Goal: Contribute content: Contribute content

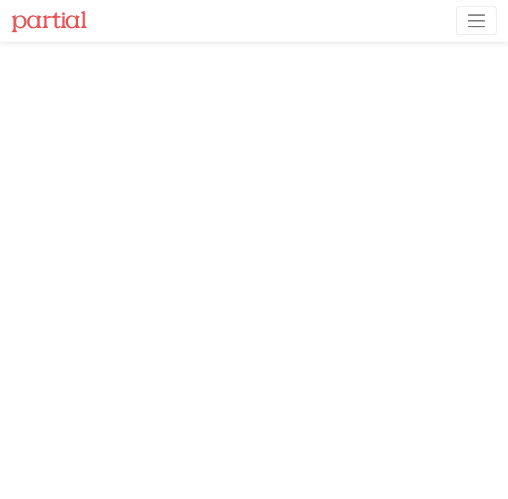
click at [467, 19] on span "Toggle navigation" at bounding box center [477, 21] width 22 height 22
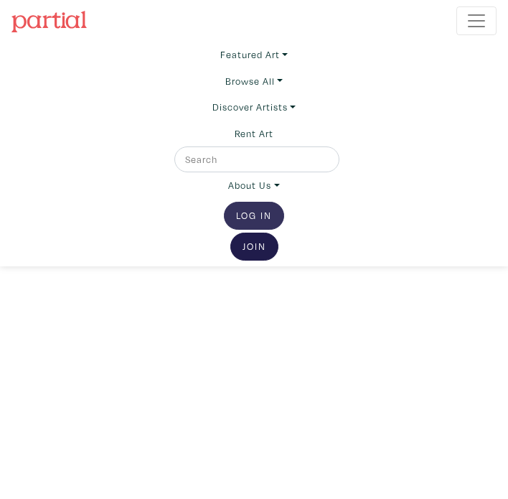
click at [246, 213] on link "Log In" at bounding box center [254, 216] width 60 height 28
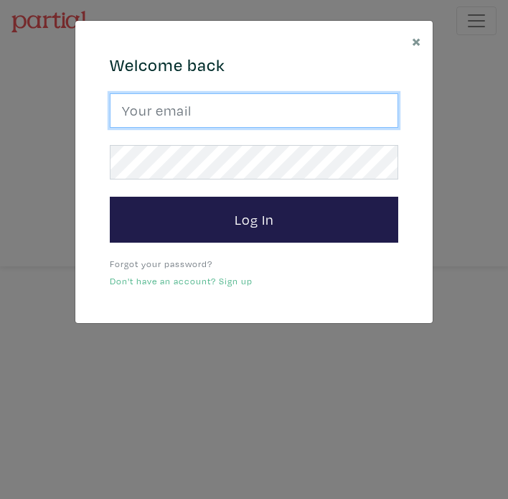
type input "cgarito@ocadu.ca"
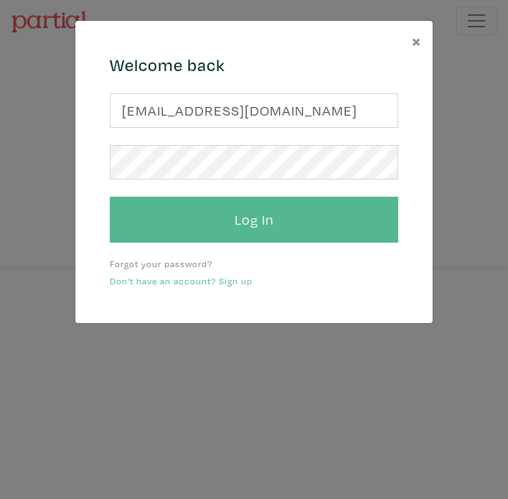
click at [261, 225] on button "Log In" at bounding box center [254, 220] width 289 height 46
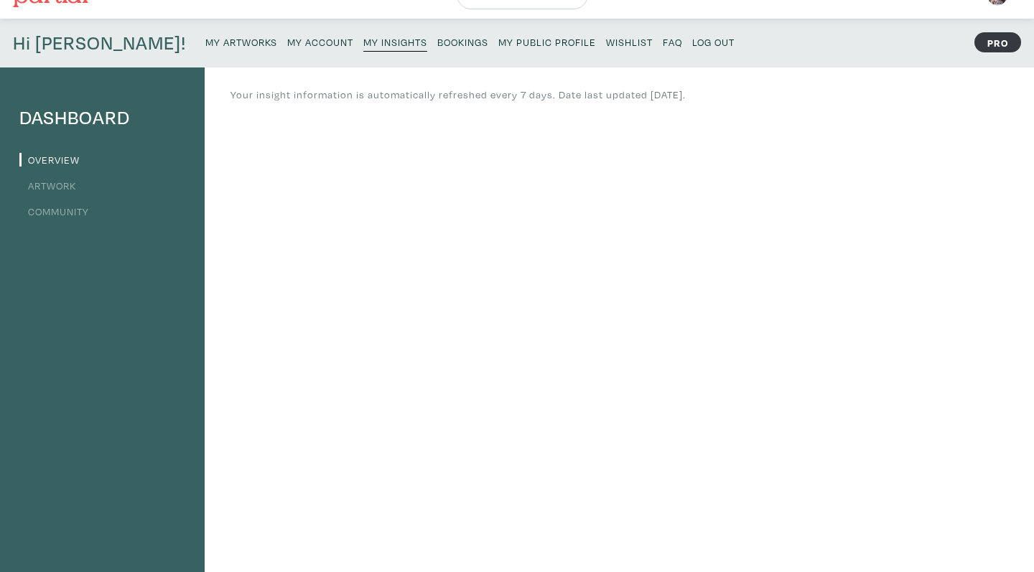
scroll to position [20, 0]
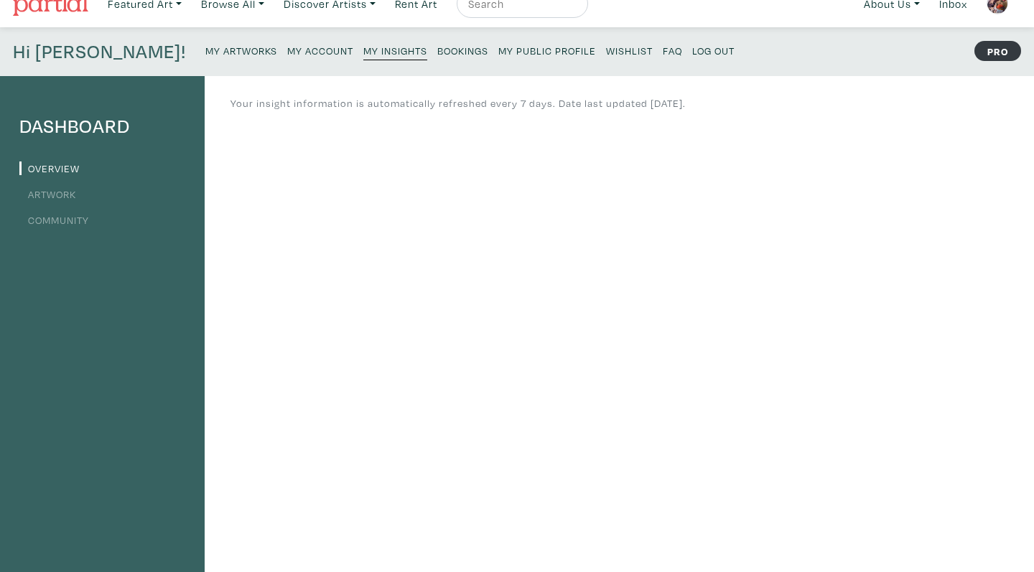
click at [437, 50] on small "Bookings" at bounding box center [462, 51] width 51 height 14
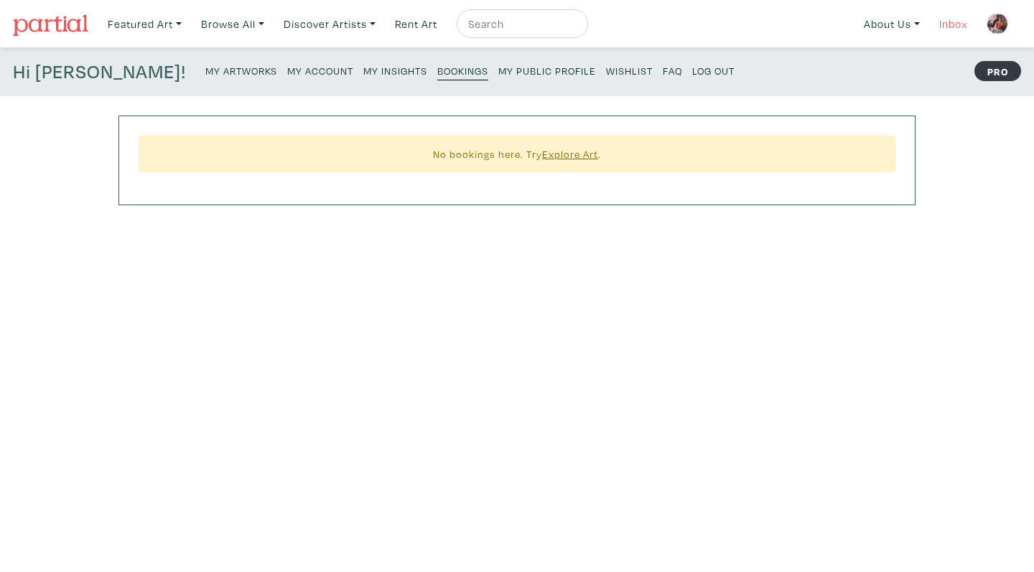
click at [951, 22] on link "Inbox" at bounding box center [953, 23] width 41 height 29
click at [498, 62] on link "My Public Profile" at bounding box center [547, 69] width 98 height 19
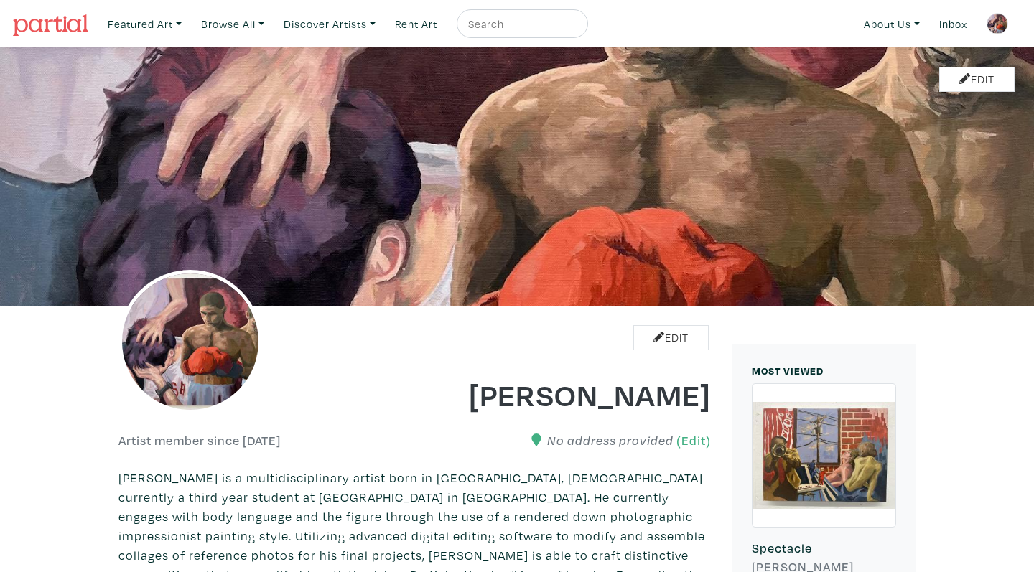
click at [994, 25] on img at bounding box center [997, 24] width 22 height 22
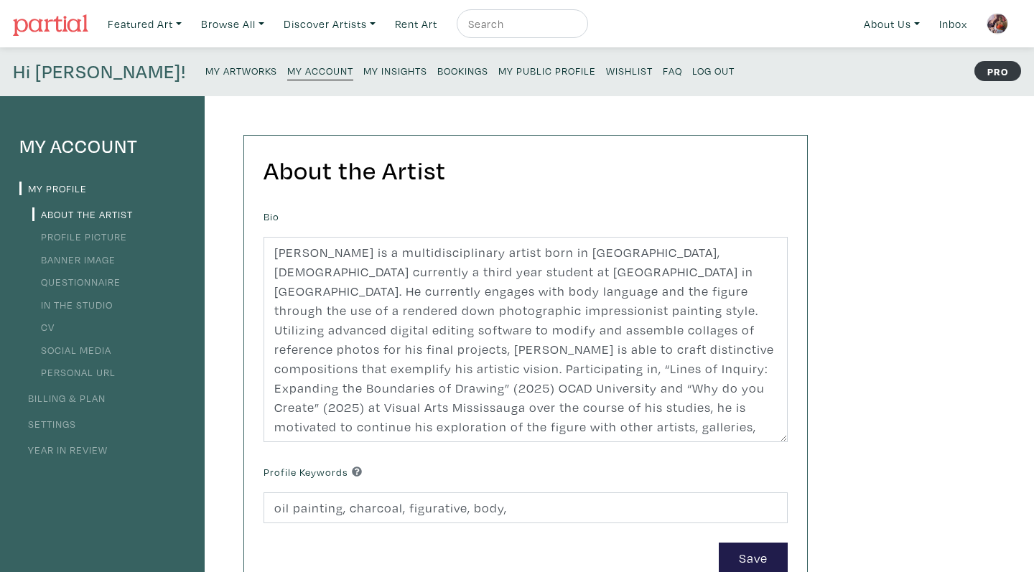
click at [116, 238] on link "Profile Picture" at bounding box center [79, 237] width 95 height 14
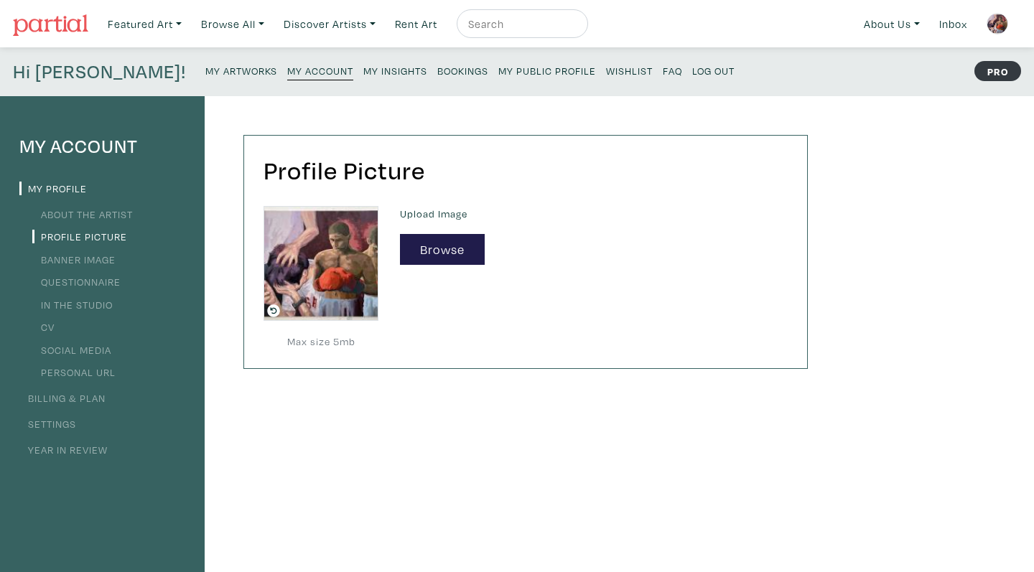
click at [96, 261] on link "Banner Image" at bounding box center [73, 260] width 83 height 14
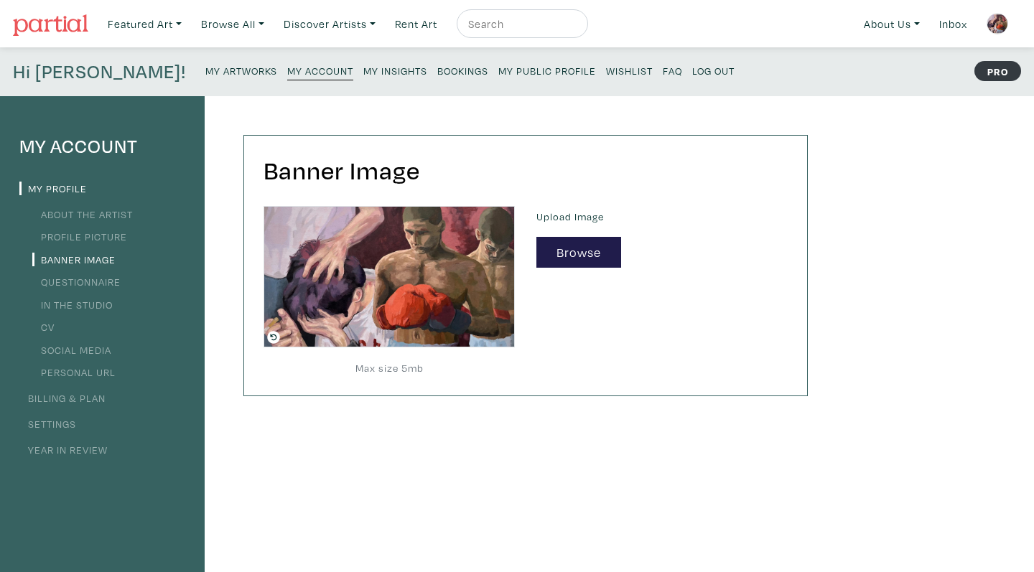
click at [205, 67] on small "My Artworks" at bounding box center [241, 71] width 72 height 14
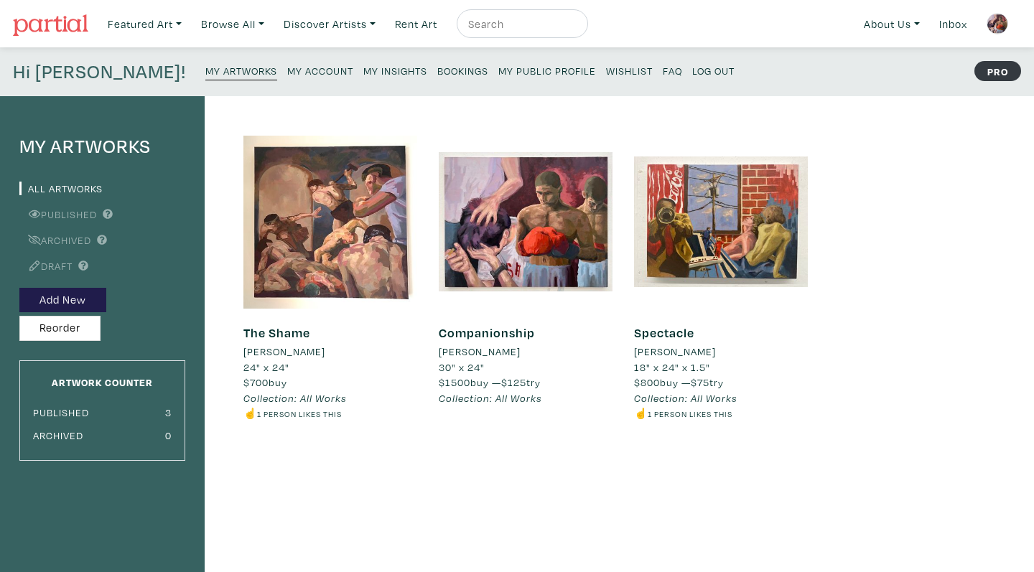
click at [363, 70] on small "My Insights" at bounding box center [395, 71] width 64 height 14
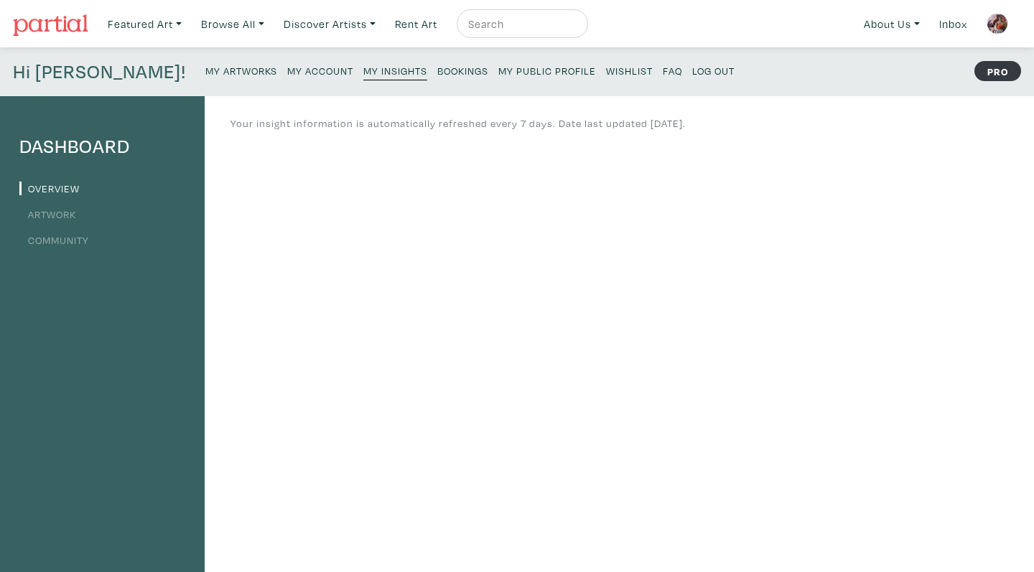
click at [62, 212] on link "Artwork" at bounding box center [47, 214] width 57 height 14
click at [287, 66] on small "My Account" at bounding box center [320, 71] width 66 height 14
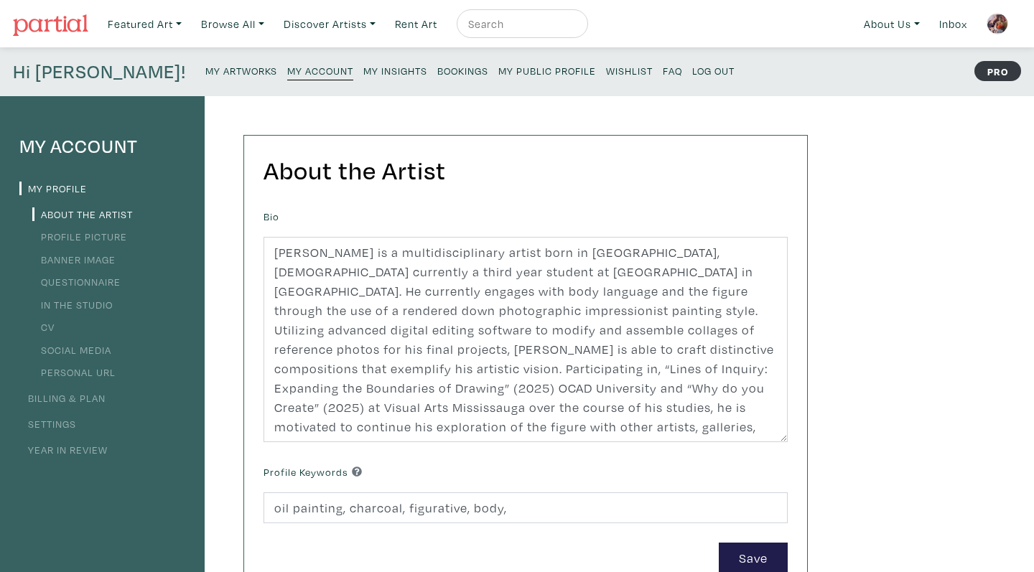
click at [205, 65] on small "My Artworks" at bounding box center [241, 71] width 72 height 14
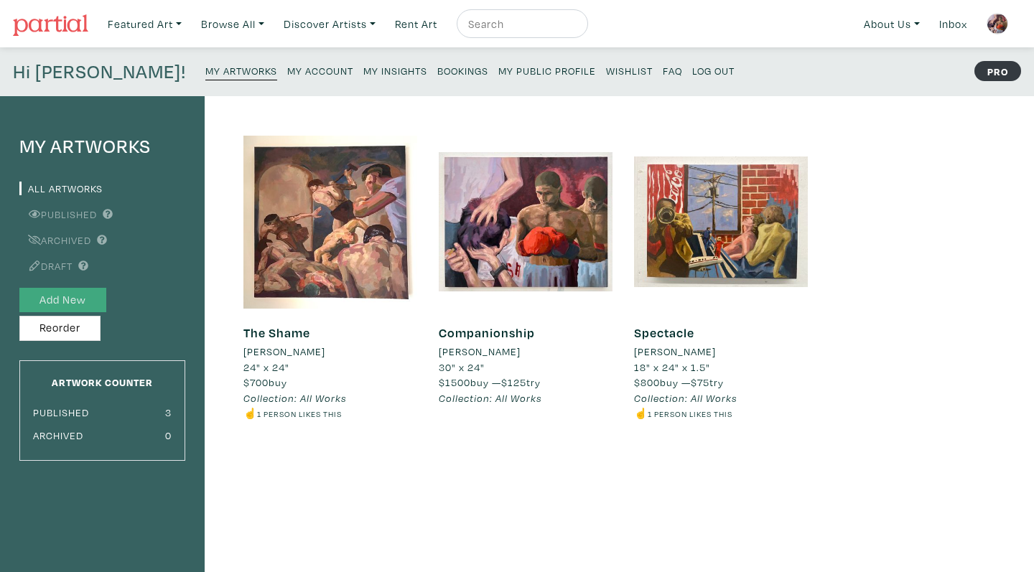
click at [88, 294] on button "Add New" at bounding box center [62, 300] width 87 height 25
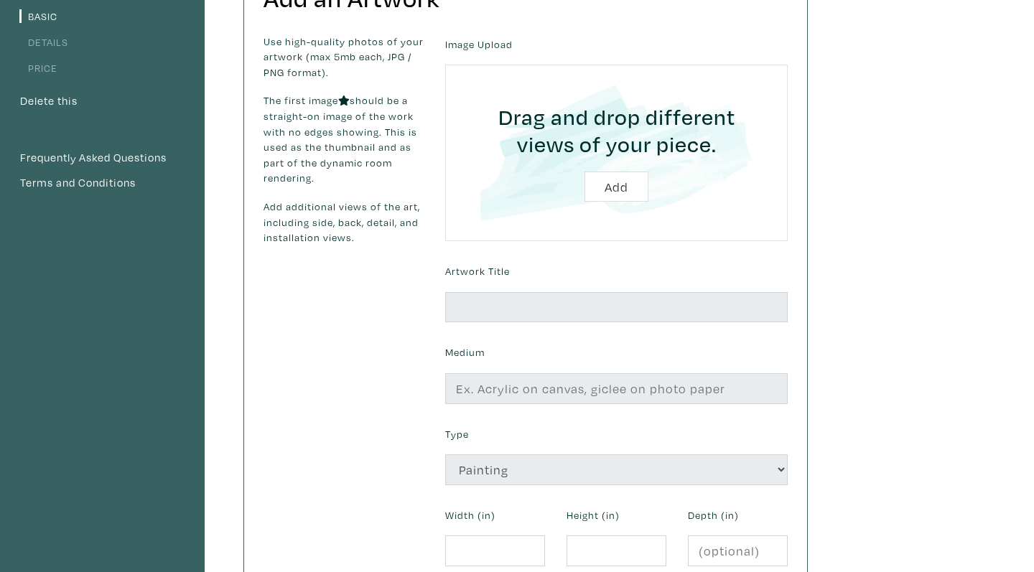
scroll to position [14, 0]
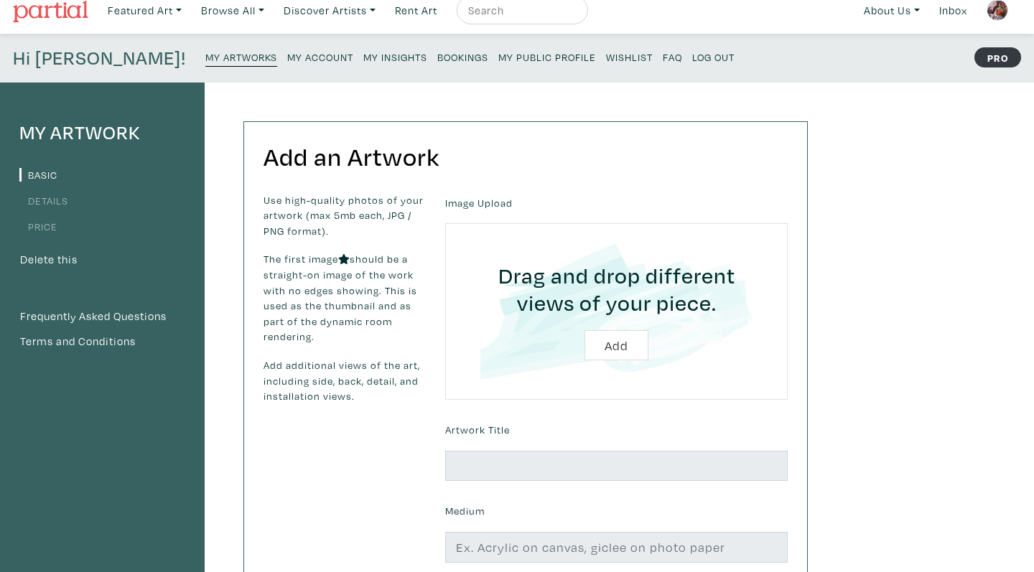
click at [611, 353] on input "file" at bounding box center [616, 311] width 302 height 136
type input "C:\fakepath\05_CG2023_CRUSH.JPG"
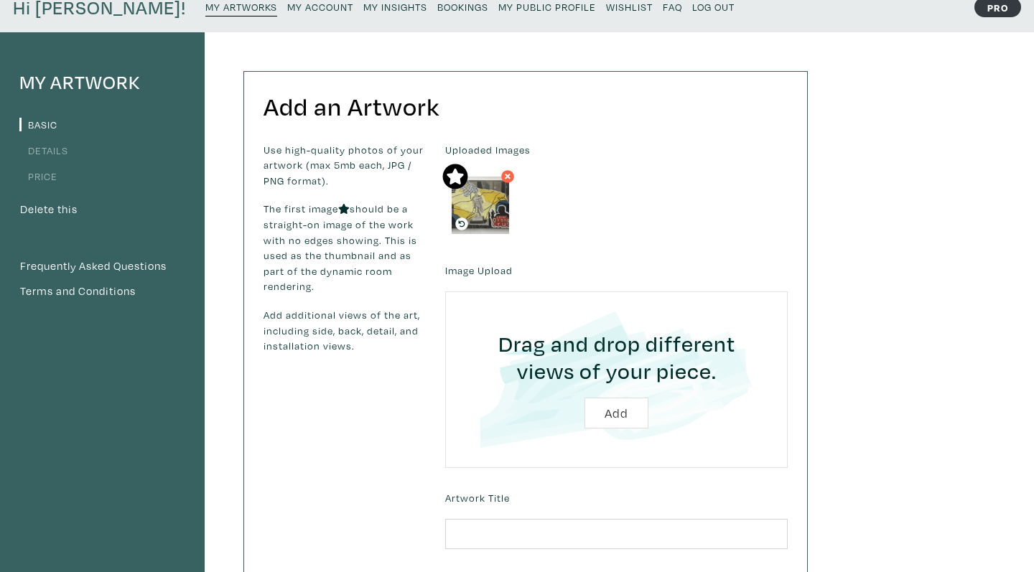
scroll to position [65, 0]
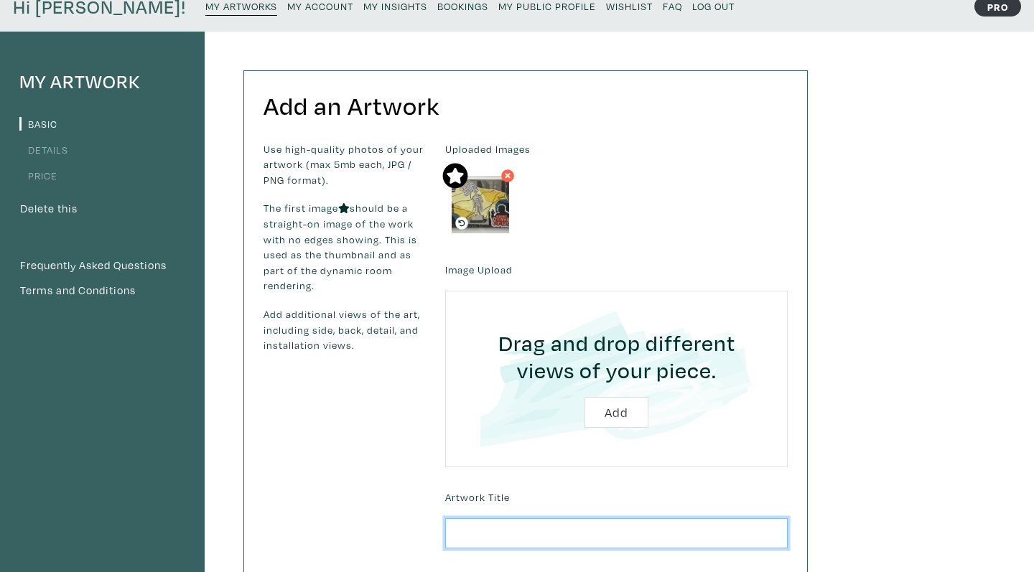
click at [482, 521] on input "text" at bounding box center [616, 533] width 342 height 31
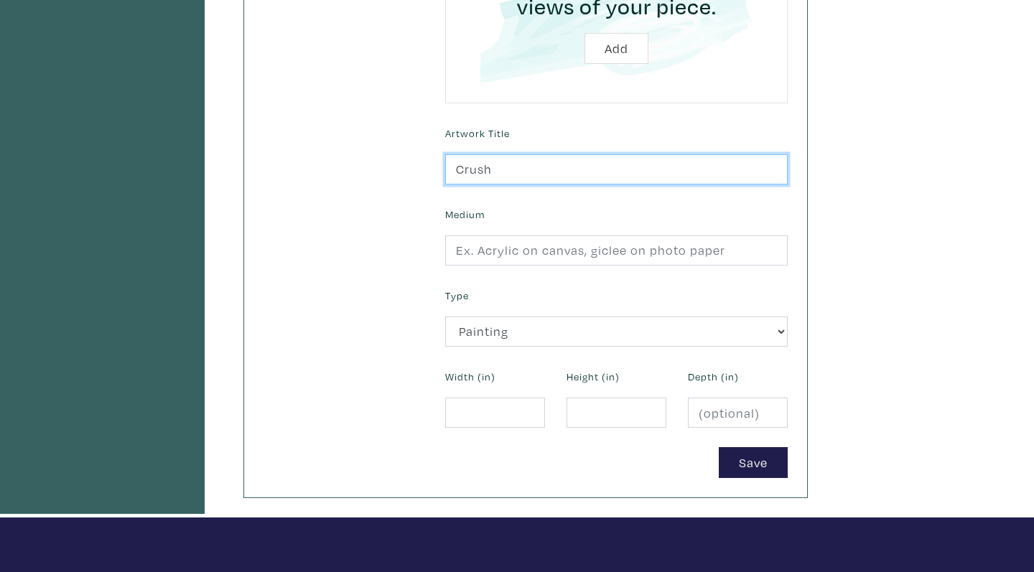
scroll to position [459, 0]
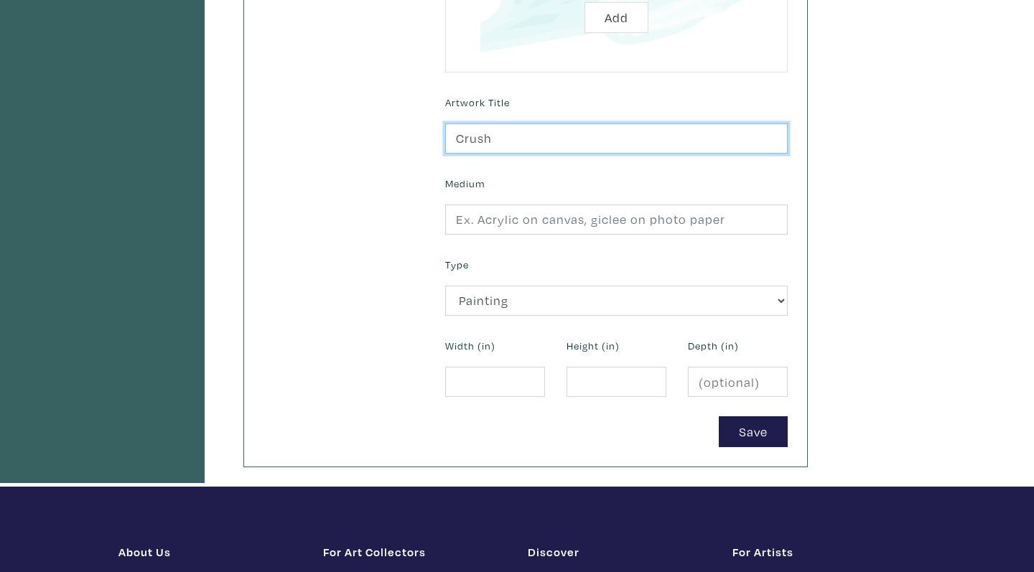
type input "Crush"
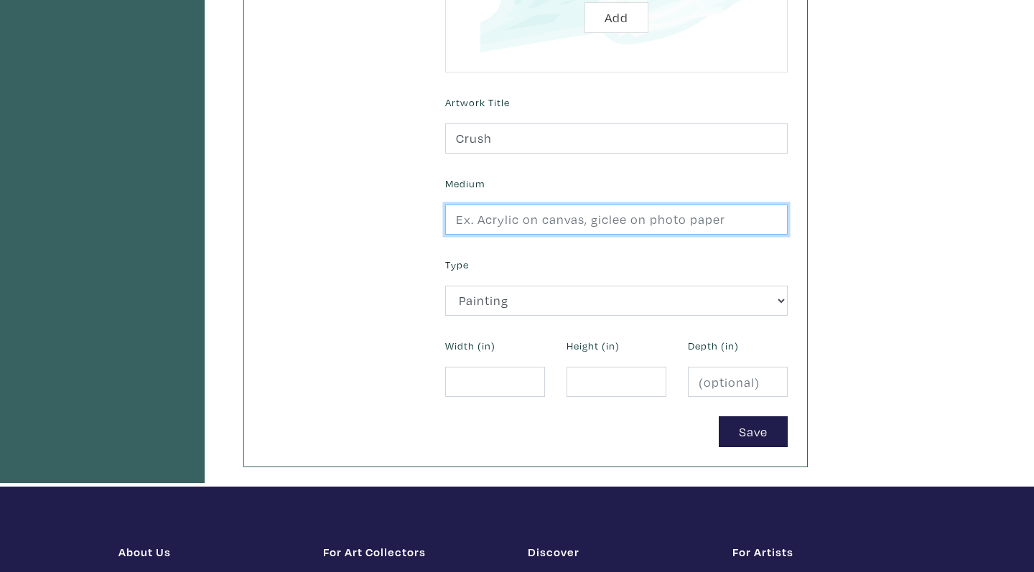
click at [542, 216] on input "text" at bounding box center [616, 220] width 342 height 31
type input "Oil on Canvas"
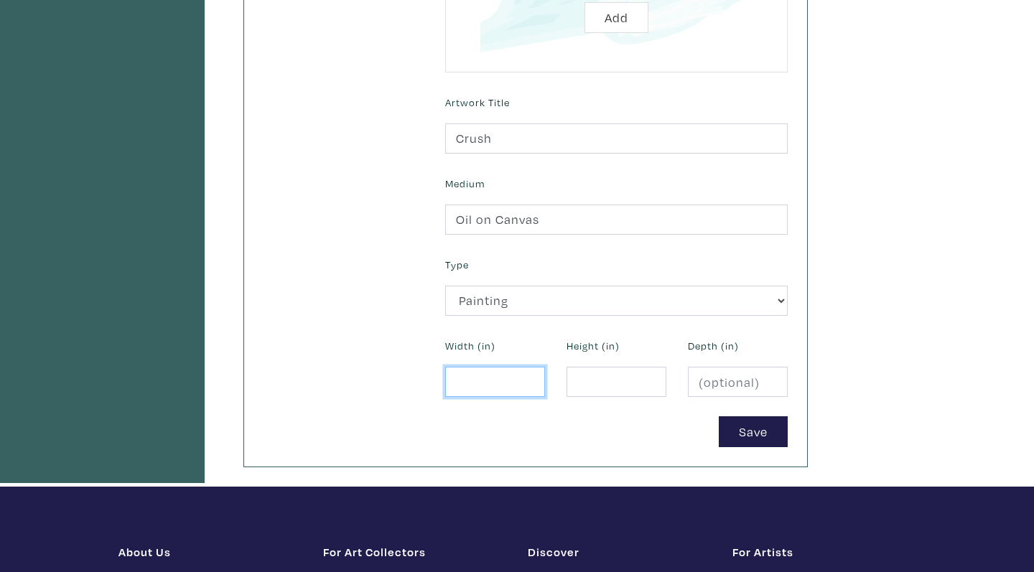
click at [496, 373] on input "number" at bounding box center [495, 382] width 100 height 31
type input "24"
type input "2"
type input "36"
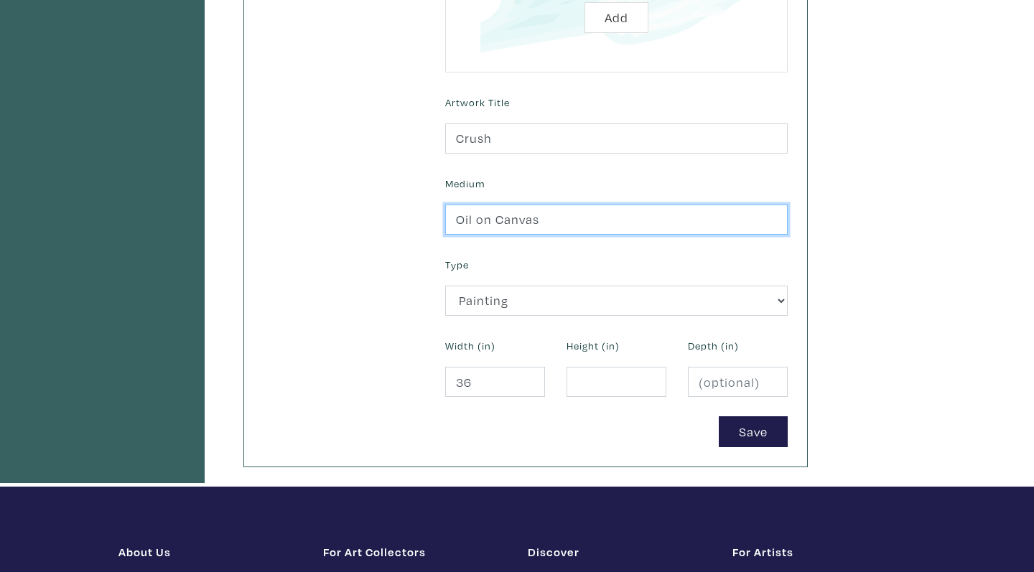
click at [549, 216] on input "Oil on Canvas" at bounding box center [616, 220] width 342 height 31
click at [500, 212] on input "Oil on wood panel" at bounding box center [616, 220] width 342 height 31
click at [536, 213] on input "Oil on Wood panel" at bounding box center [616, 220] width 342 height 31
type input "Oil on Wood Panel"
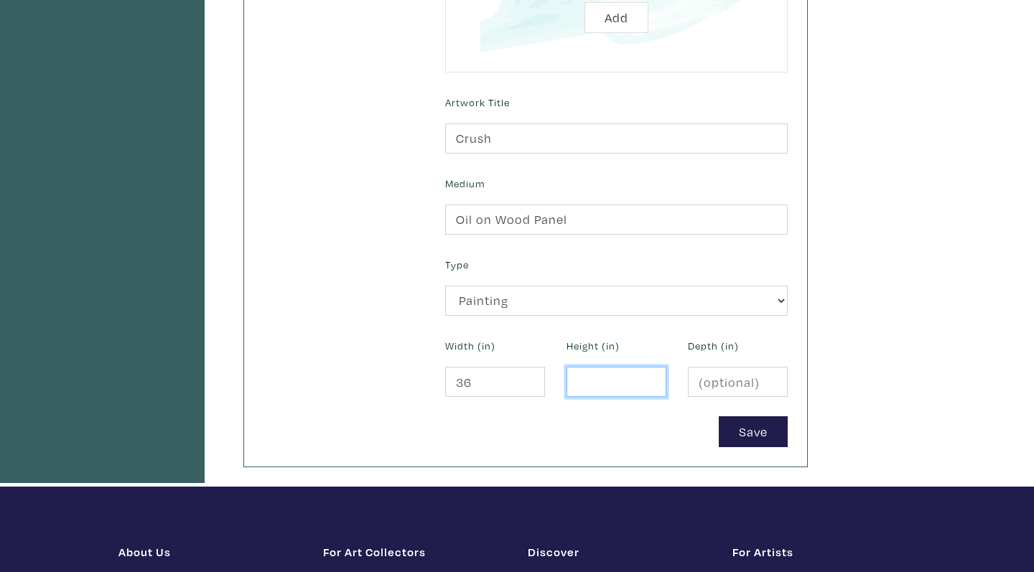
click at [609, 386] on input "number" at bounding box center [616, 382] width 100 height 31
type input "24"
click at [727, 373] on input "number" at bounding box center [738, 382] width 100 height 31
type input "1.5"
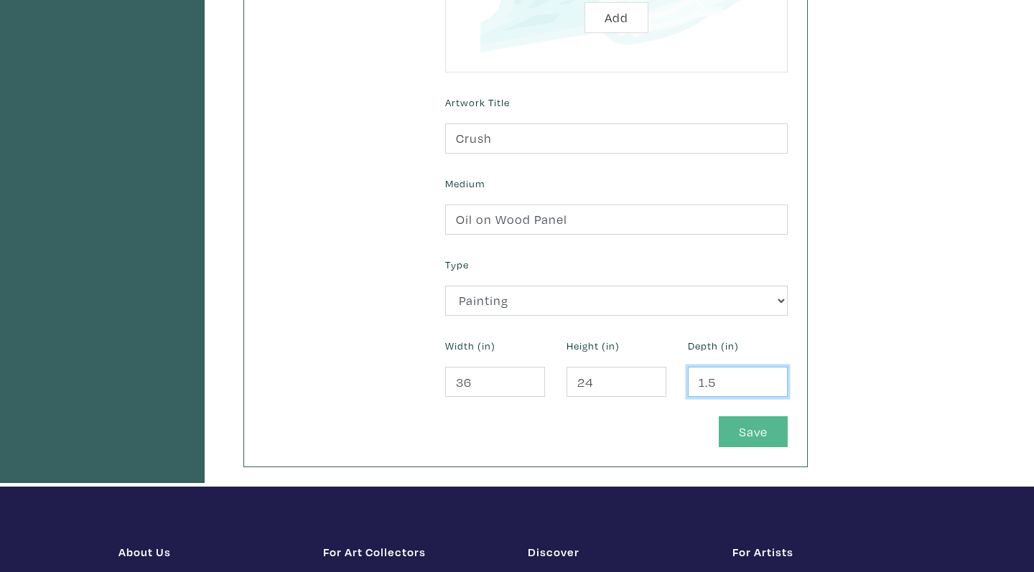
type input "1.5"
click at [767, 428] on button "Save" at bounding box center [753, 431] width 69 height 31
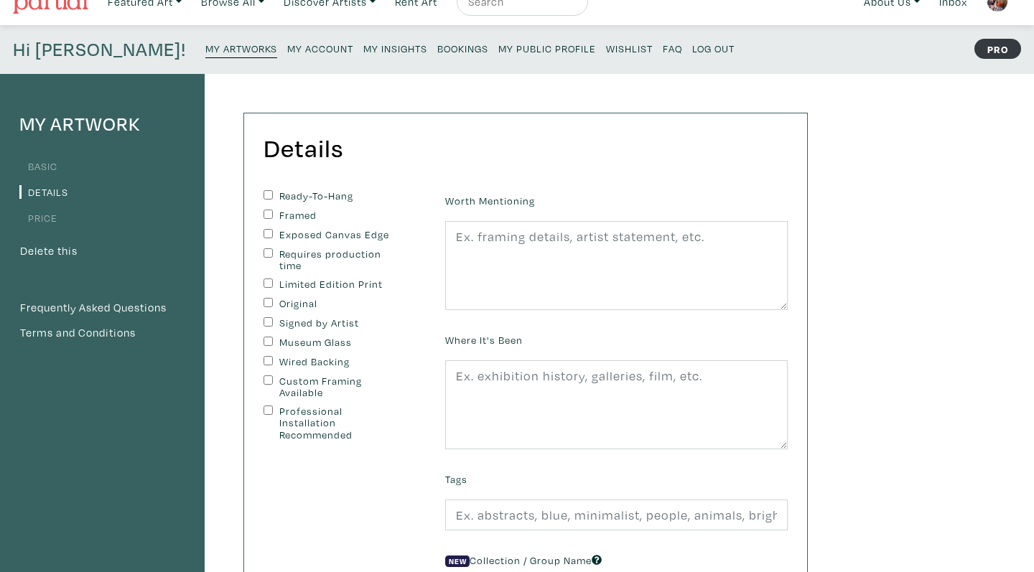
scroll to position [27, 0]
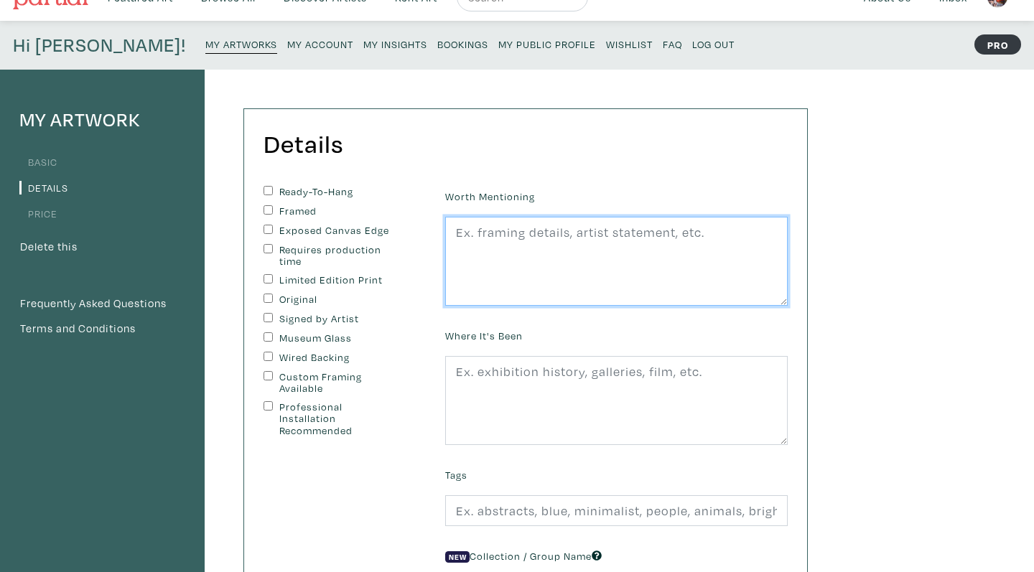
click at [538, 247] on textarea at bounding box center [616, 261] width 342 height 89
click at [579, 296] on textarea "Ready to hang" at bounding box center [616, 261] width 342 height 89
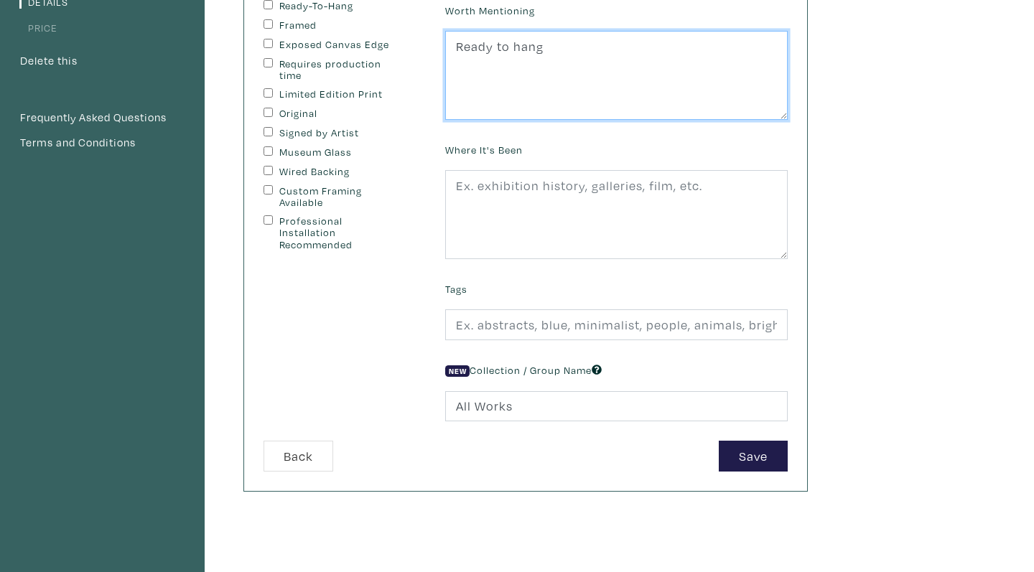
scroll to position [214, 0]
type textarea "Ready to hang"
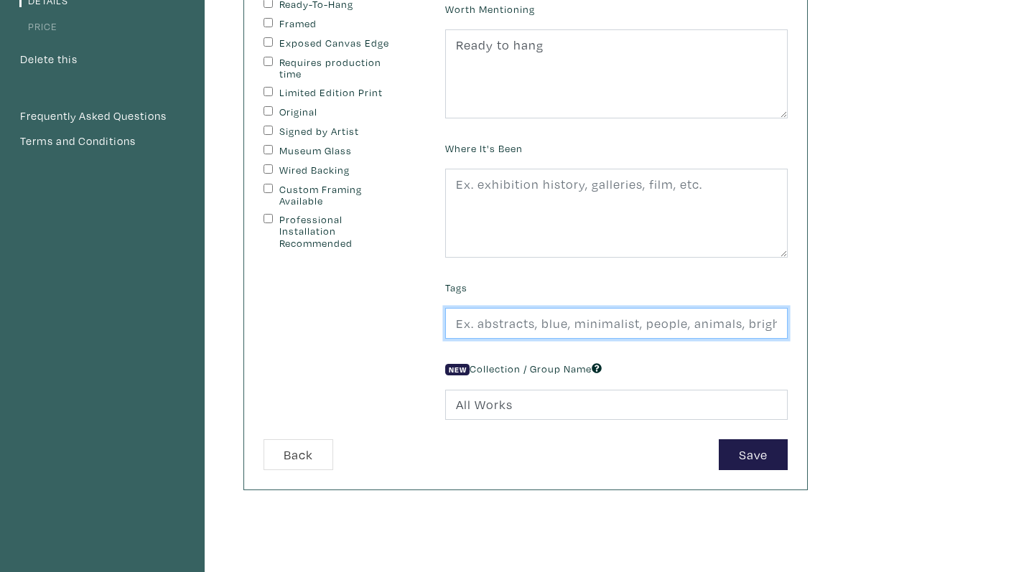
click at [513, 312] on input "text" at bounding box center [616, 323] width 342 height 31
click at [583, 311] on input "collage" at bounding box center [616, 323] width 342 height 31
click at [463, 324] on input "collage" at bounding box center [616, 323] width 342 height 31
click at [531, 327] on input "Collage" at bounding box center [616, 323] width 342 height 31
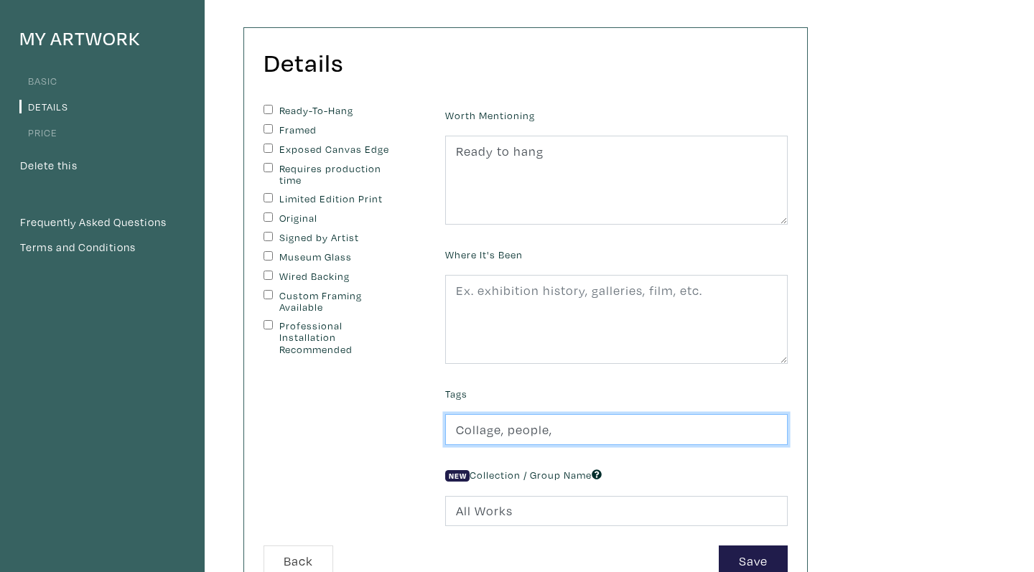
type input "Collage, people,"
click at [268, 216] on input "Original" at bounding box center [267, 217] width 9 height 9
checkbox input "true"
click at [266, 106] on input "Ready-To-Hang" at bounding box center [267, 109] width 9 height 9
checkbox input "true"
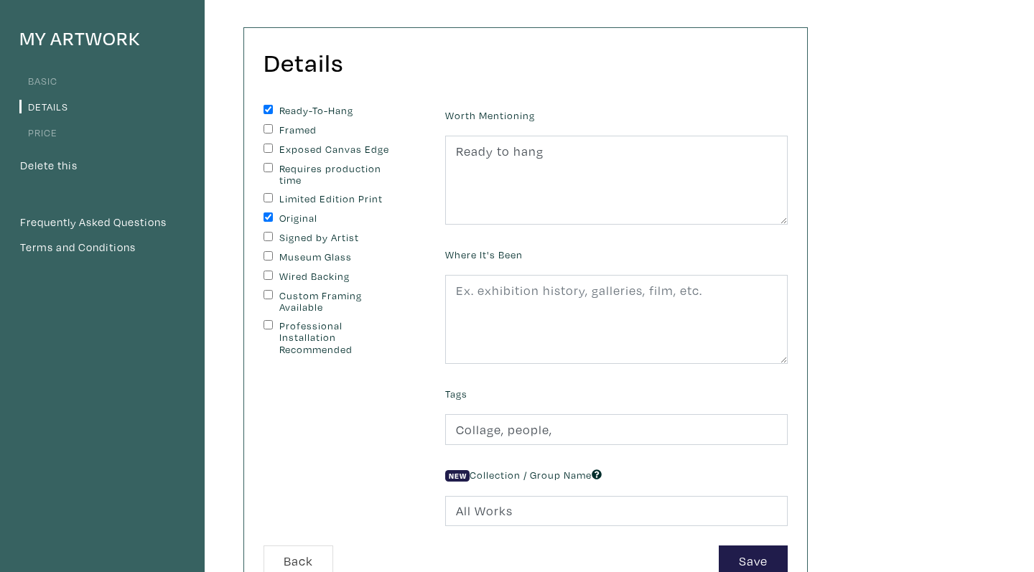
drag, startPoint x: 266, startPoint y: 125, endPoint x: 319, endPoint y: 107, distance: 56.1
click at [315, 107] on div "Ready-To-Hang Framed Exposed Canvas Edge Requires production time Limited Editi…" at bounding box center [343, 230] width 160 height 251
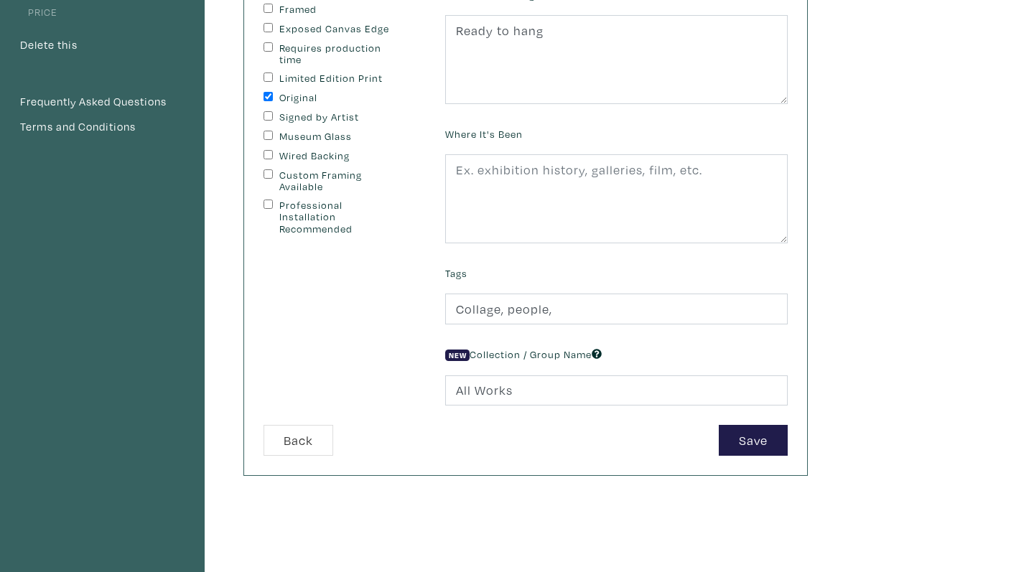
scroll to position [236, 0]
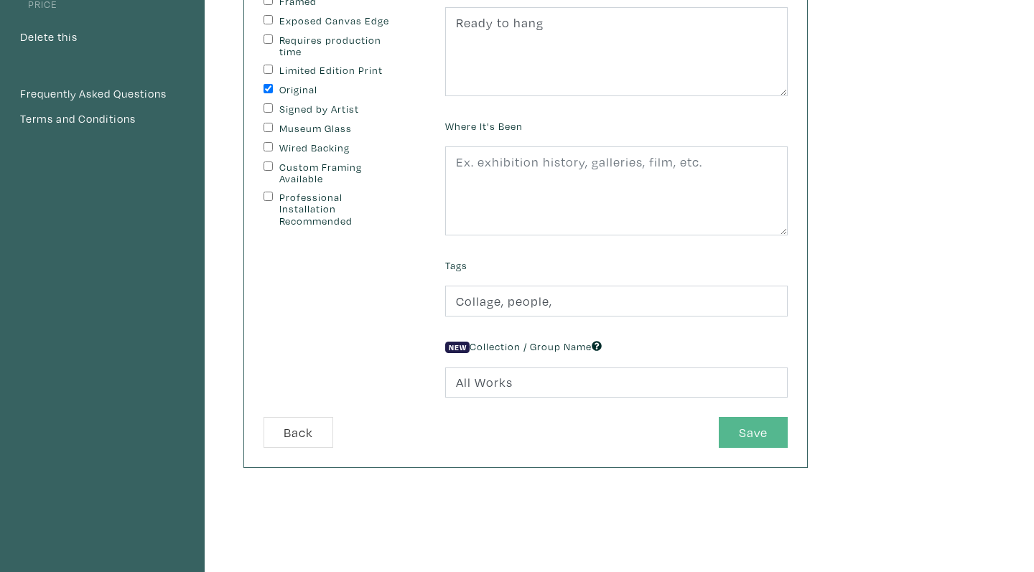
click at [731, 424] on button "Save" at bounding box center [753, 432] width 69 height 31
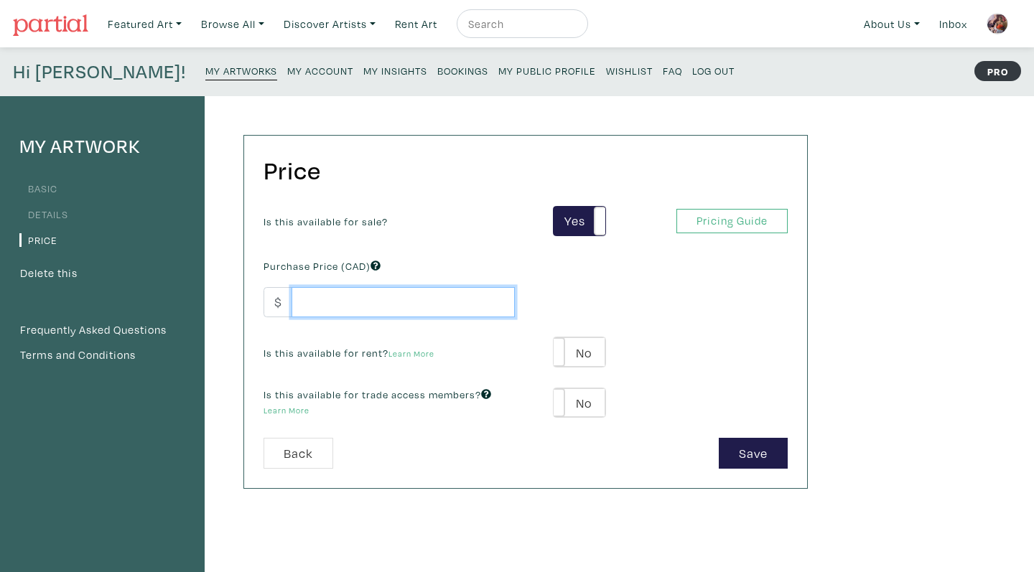
click at [447, 312] on input "number" at bounding box center [402, 302] width 223 height 31
type input "500"
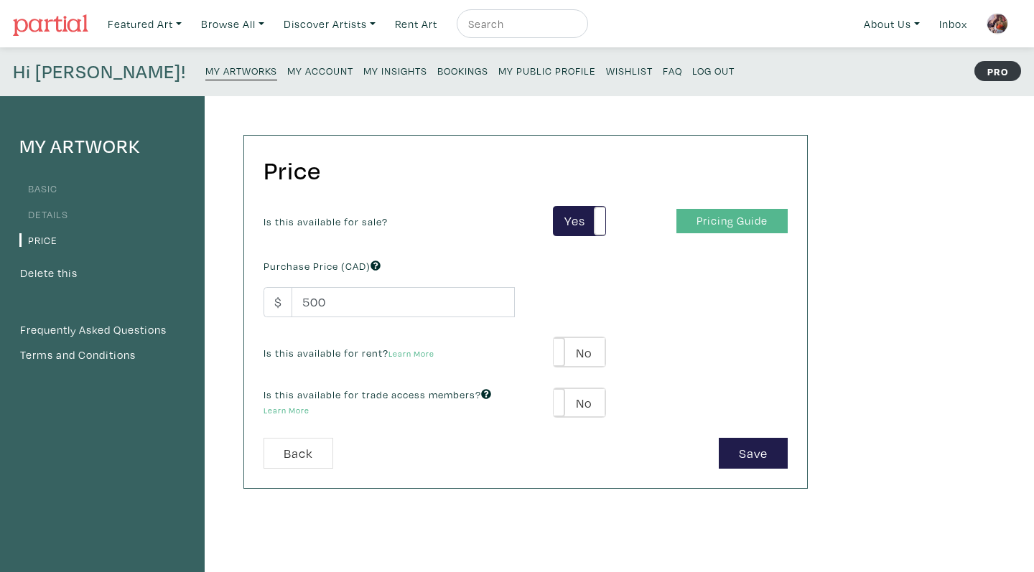
click at [712, 220] on link "Pricing Guide" at bounding box center [731, 221] width 111 height 25
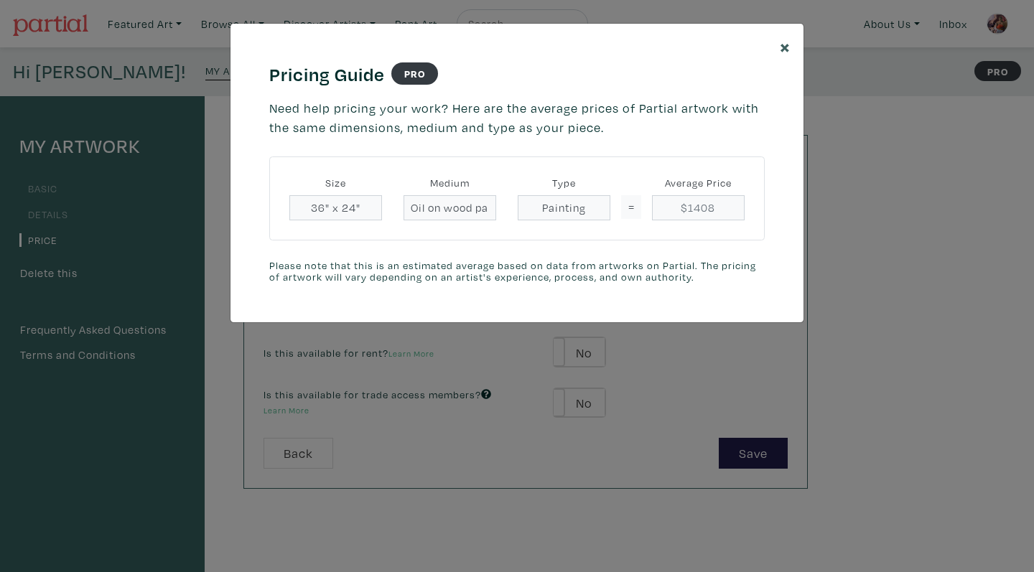
click at [787, 45] on span "×" at bounding box center [785, 46] width 11 height 25
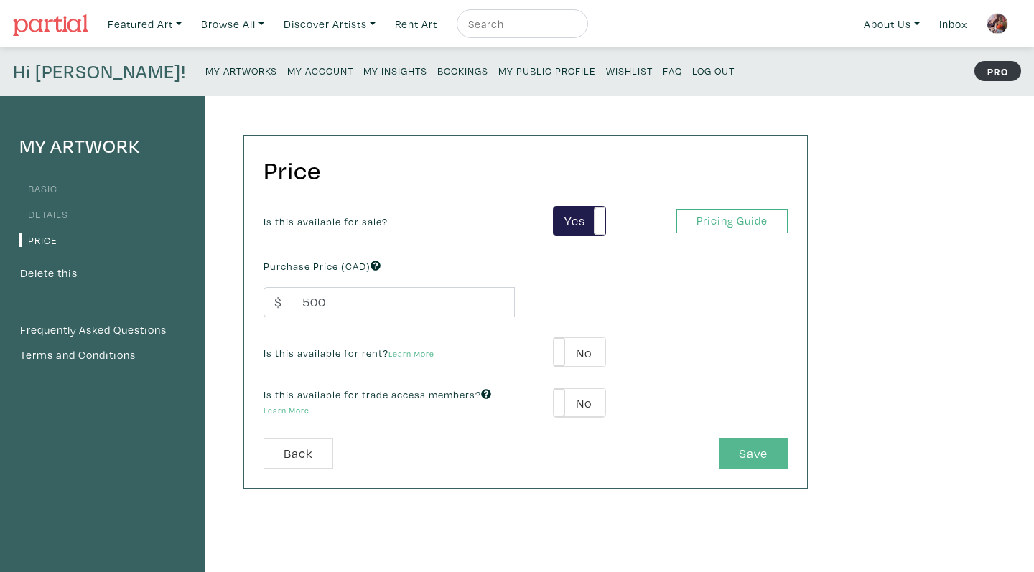
click at [770, 452] on button "Save" at bounding box center [753, 453] width 69 height 31
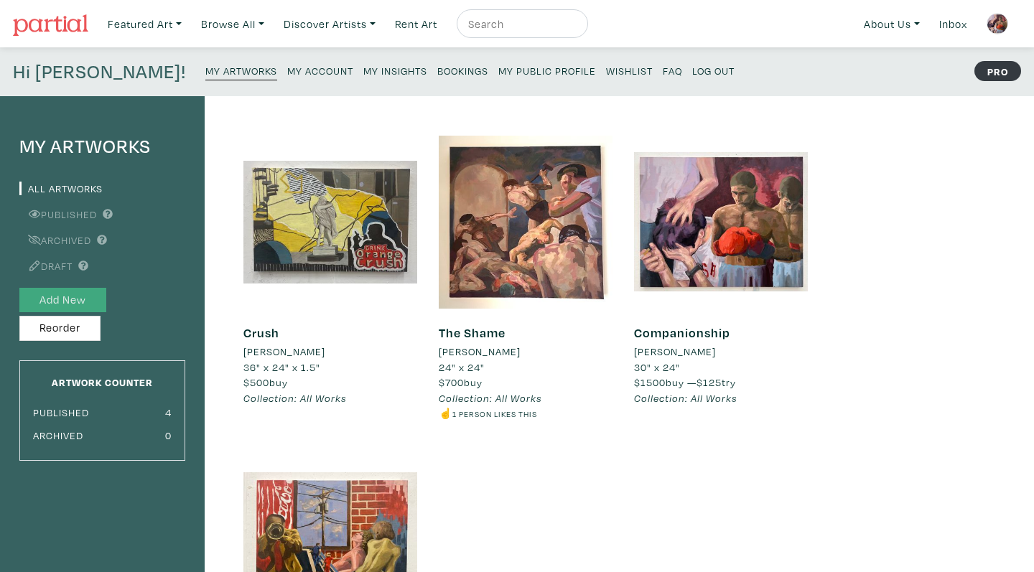
click at [65, 297] on button "Add New" at bounding box center [62, 300] width 87 height 25
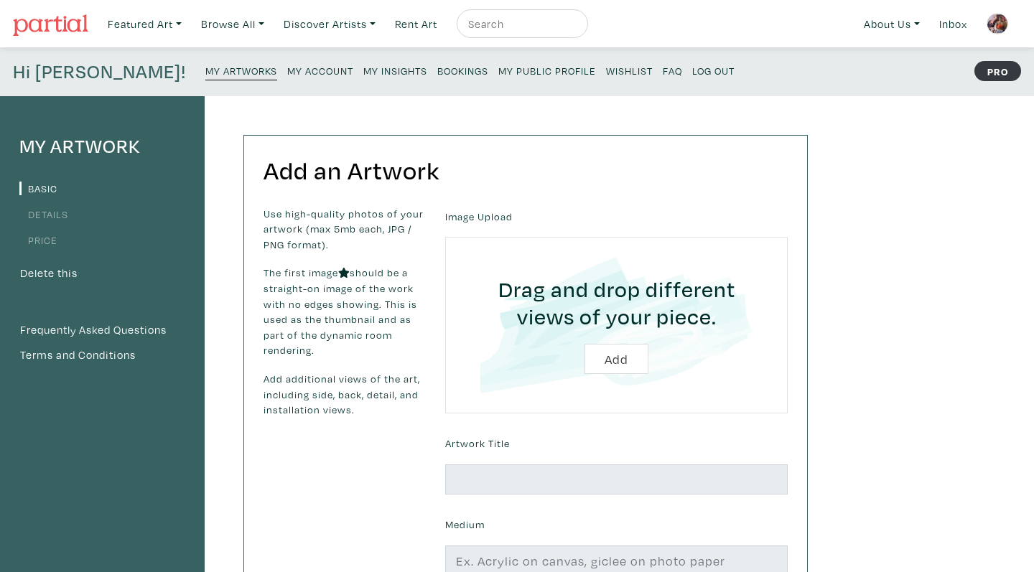
click at [610, 359] on input "file" at bounding box center [616, 325] width 302 height 136
type input "C:\fakepath\Out the Window.jpg"
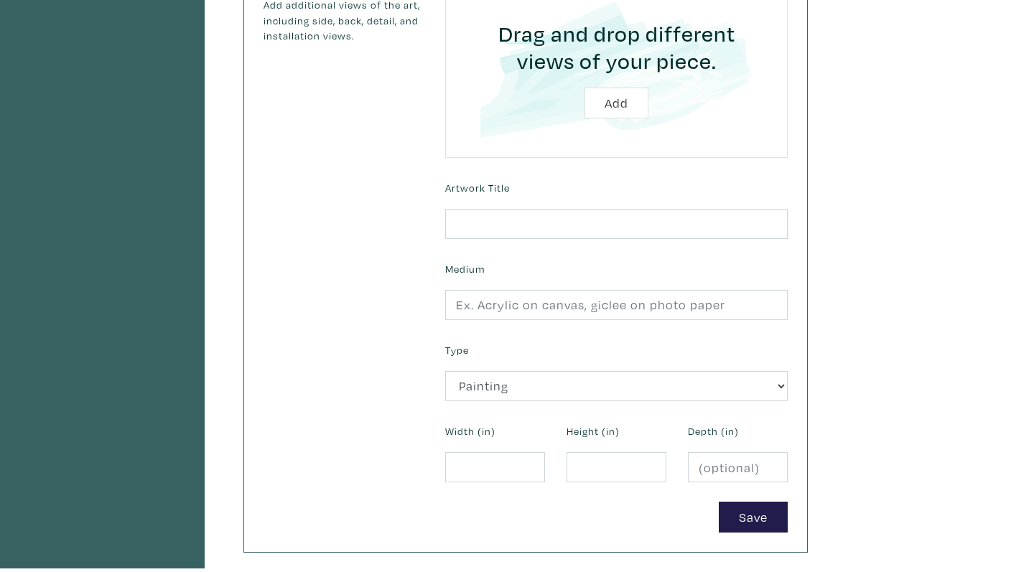
scroll to position [372, 0]
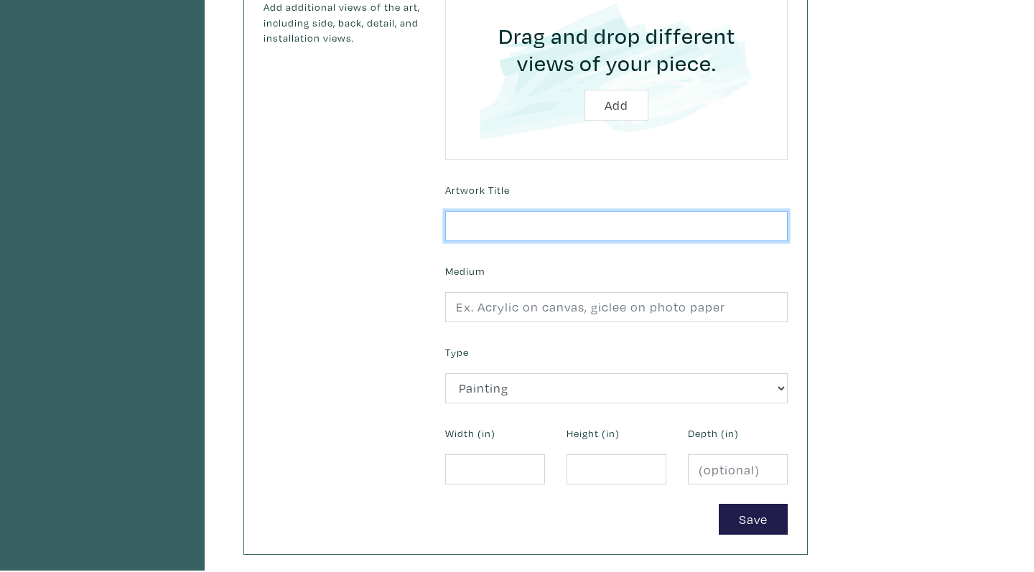
click at [520, 220] on input "text" at bounding box center [616, 226] width 342 height 31
type input "Out the Window"
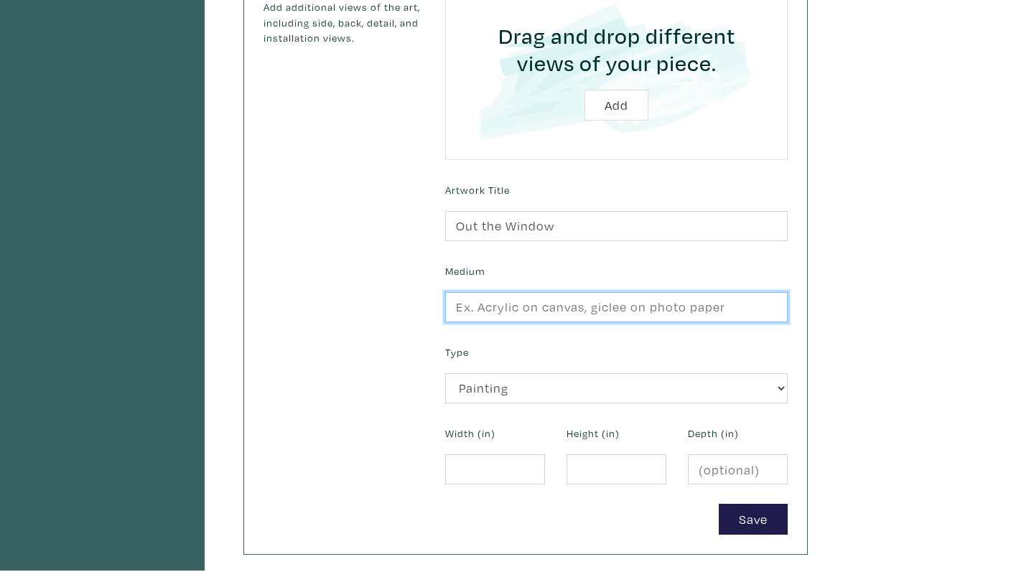
click at [525, 303] on input "text" at bounding box center [616, 307] width 342 height 31
type input "Oil on Canvas"
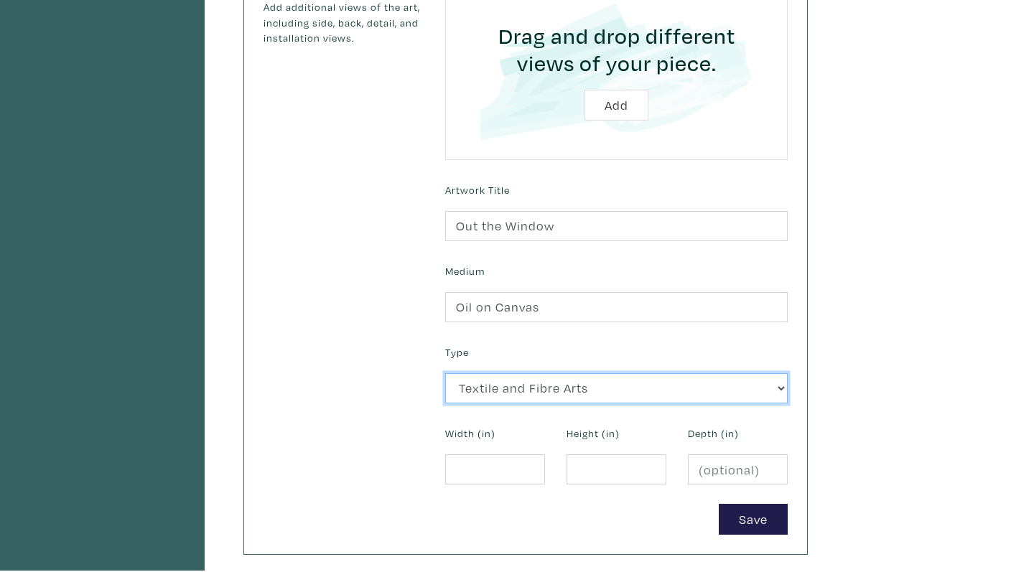
select select "186"
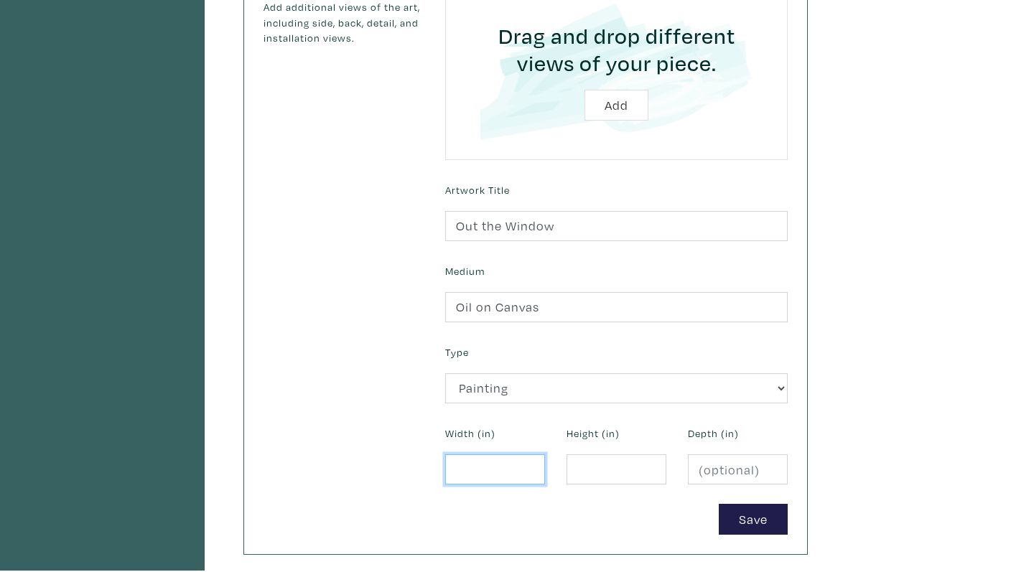
click at [471, 469] on input "number" at bounding box center [495, 469] width 100 height 31
type input "30"
click at [601, 460] on input "number" at bounding box center [616, 469] width 100 height 31
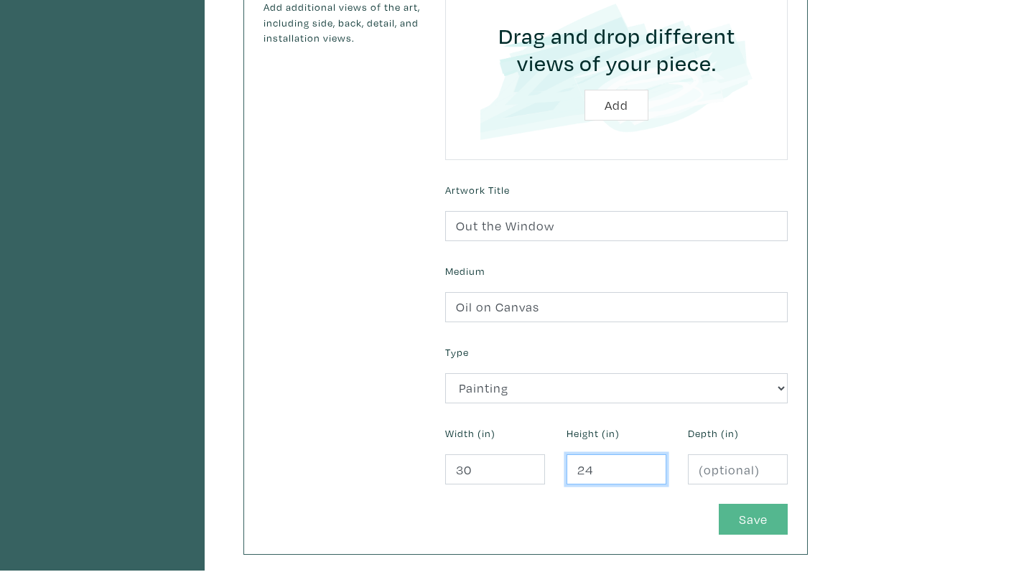
type input "24"
click at [771, 522] on button "Save" at bounding box center [753, 519] width 69 height 31
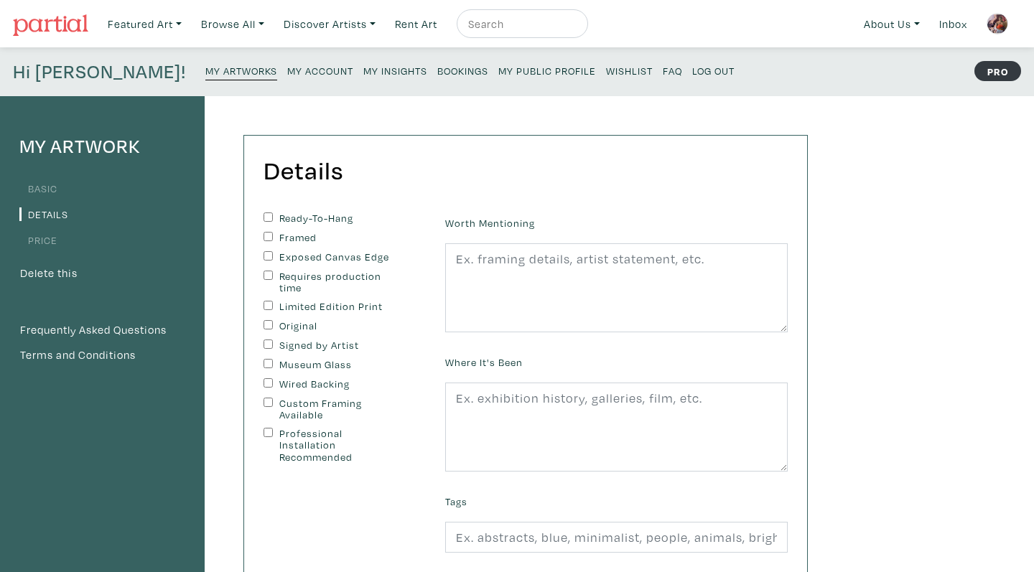
click at [266, 214] on input "Ready-To-Hang" at bounding box center [267, 217] width 9 height 9
checkbox input "true"
click at [271, 320] on input "Original" at bounding box center [267, 324] width 9 height 9
checkbox input "true"
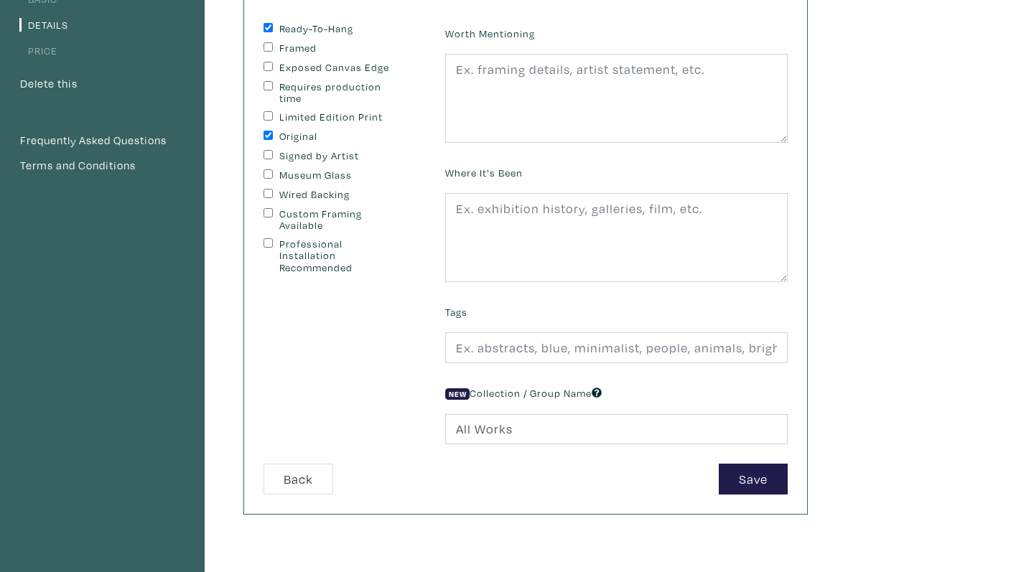
scroll to position [195, 0]
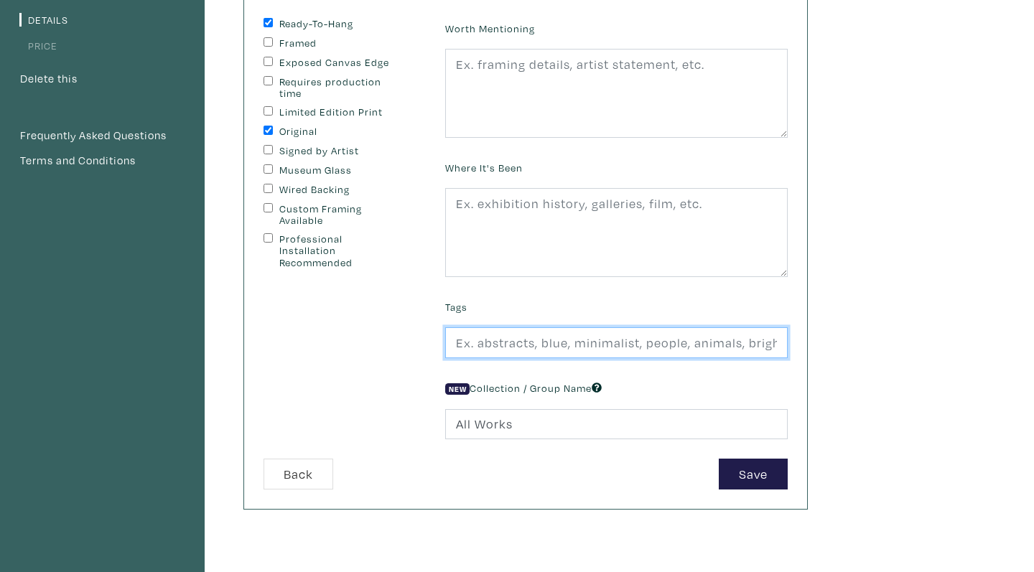
click at [556, 340] on input "text" at bounding box center [616, 342] width 342 height 31
type input "Figurative, People,"
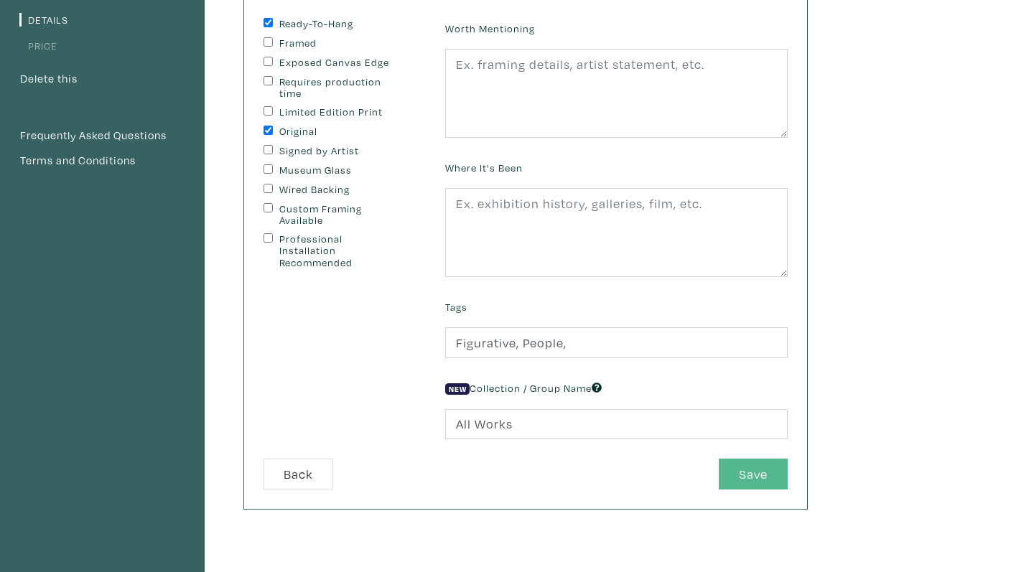
click at [773, 479] on button "Save" at bounding box center [753, 474] width 69 height 31
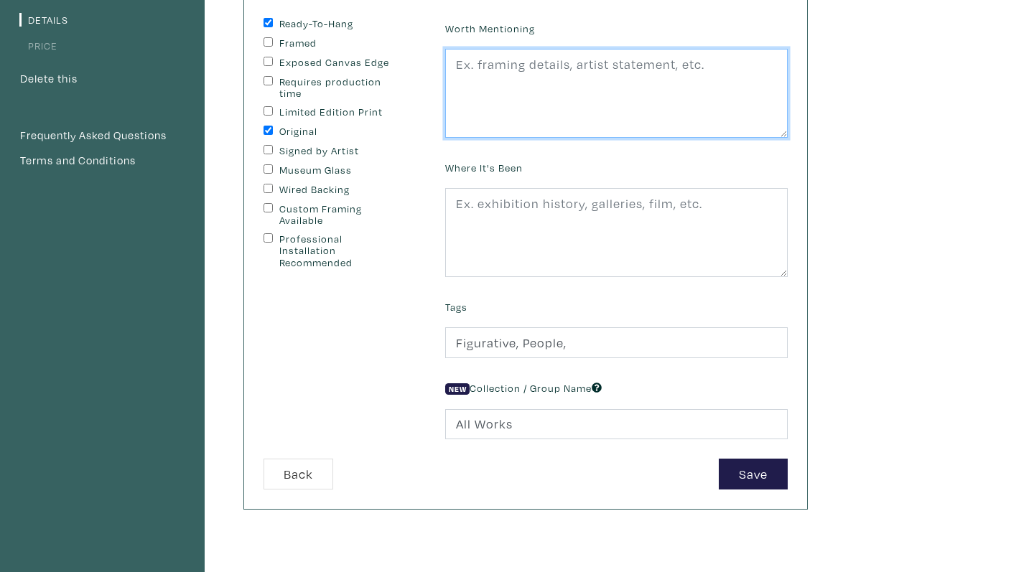
click at [614, 79] on textarea at bounding box center [616, 93] width 342 height 89
type textarea "Ready to Hang"
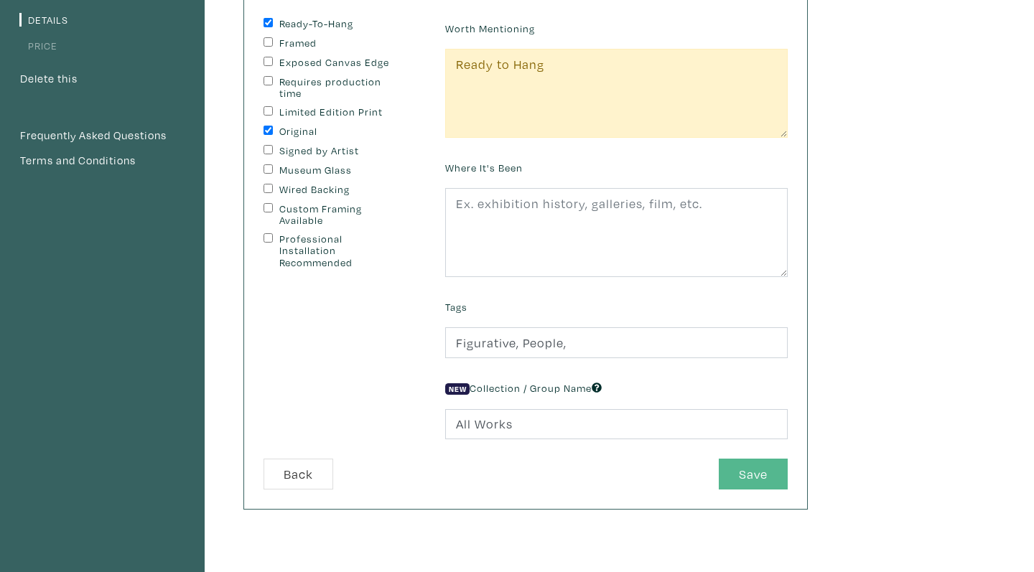
click at [779, 467] on button "Save" at bounding box center [753, 474] width 69 height 31
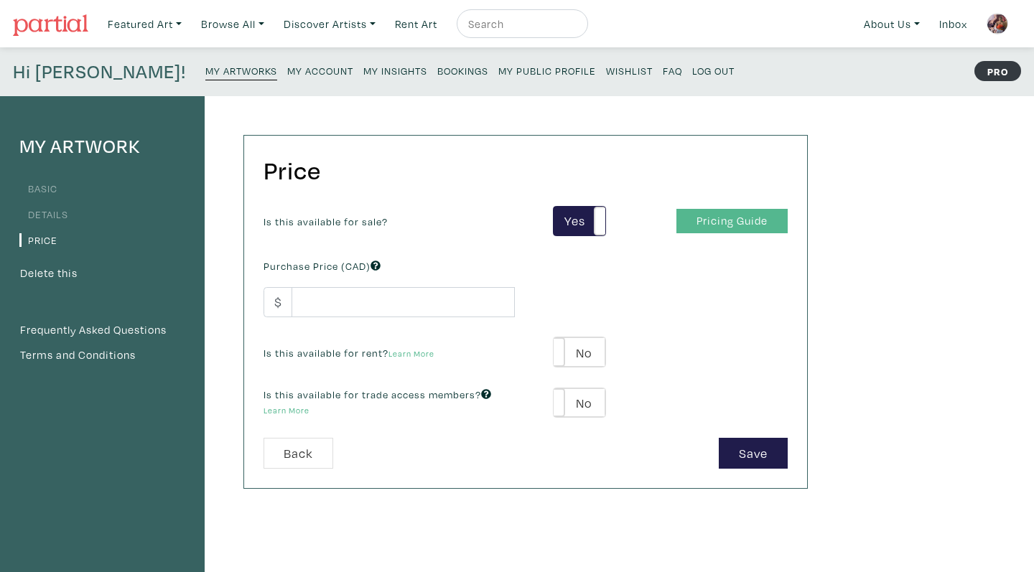
click at [680, 218] on link "Pricing Guide" at bounding box center [731, 221] width 111 height 25
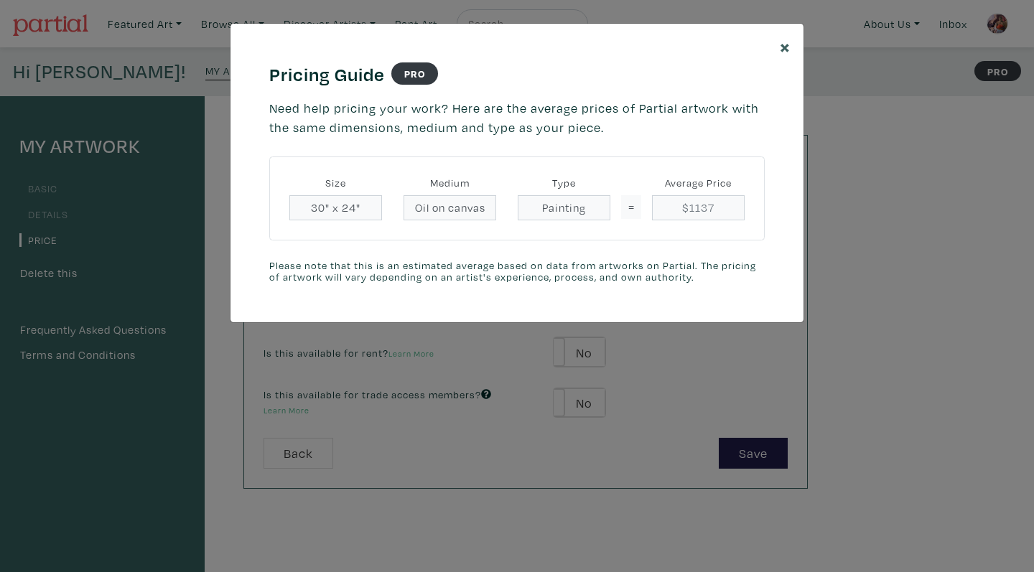
click at [788, 55] on span "×" at bounding box center [785, 46] width 11 height 25
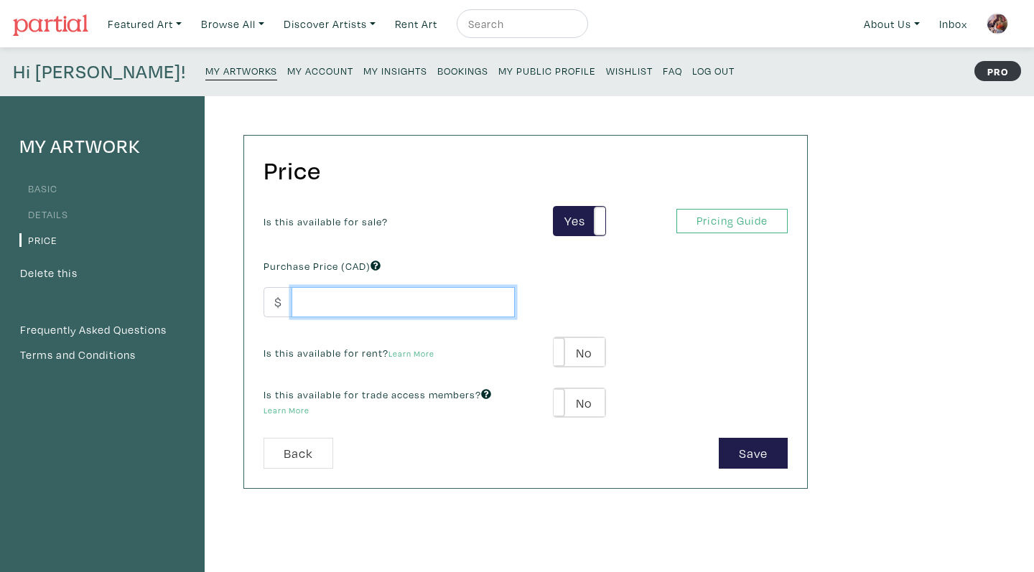
click at [420, 303] on input "number" at bounding box center [402, 302] width 223 height 31
type input "6"
type input "800"
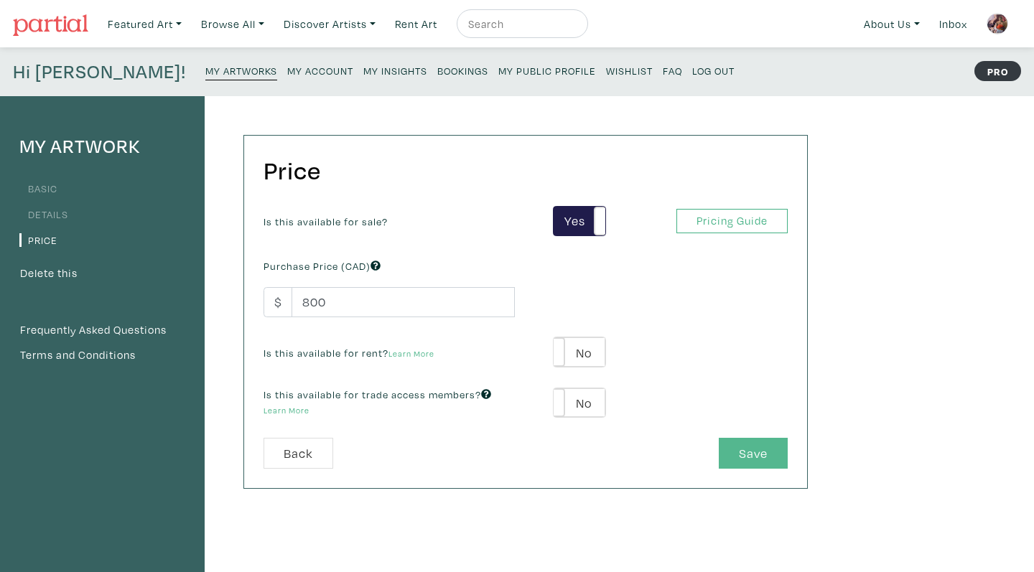
click at [770, 458] on button "Save" at bounding box center [753, 453] width 69 height 31
